Goal: Transaction & Acquisition: Subscribe to service/newsletter

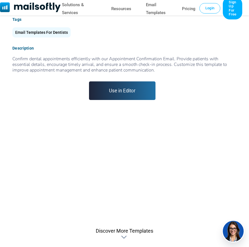
scroll to position [199, 0]
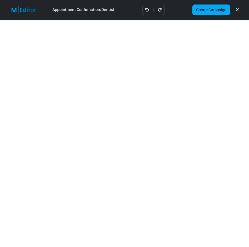
click at [106, 8] on div "Appointment Confirmation/Dentist" at bounding box center [83, 10] width 62 height 6
click at [236, 10] on icon at bounding box center [237, 10] width 3 height 0
click at [146, 9] on icon "Undo" at bounding box center [147, 10] width 4 height 4
click at [238, 10] on icon at bounding box center [237, 10] width 3 height 0
click at [204, 12] on link "Create Campaign" at bounding box center [211, 10] width 38 height 11
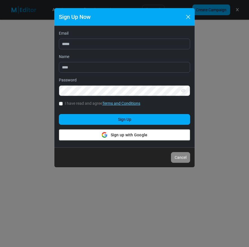
click at [110, 135] on div "Sign up with Google Sign up with Google" at bounding box center [125, 135] width 46 height 11
